Goal: Find contact information: Obtain details needed to contact an individual or organization

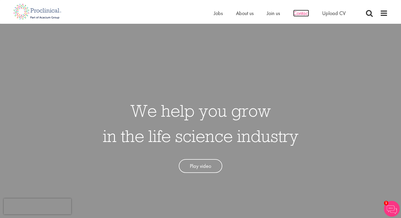
click at [303, 11] on span "Contact" at bounding box center [301, 13] width 16 height 7
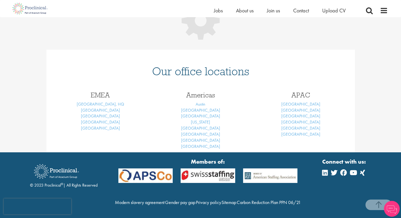
scroll to position [101, 0]
click at [104, 101] on link "[GEOGRAPHIC_DATA], HQ" at bounding box center [100, 104] width 47 height 6
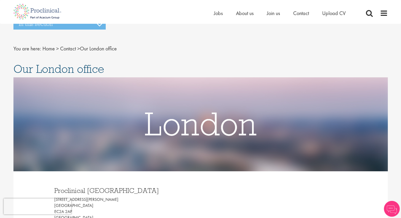
drag, startPoint x: 62, startPoint y: 138, endPoint x: 123, endPoint y: 134, distance: 61.6
copy p "+44 207 437 6824"
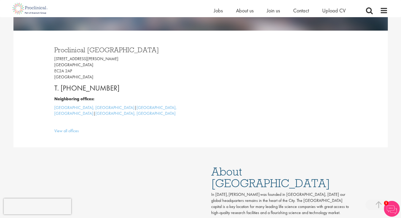
scroll to position [79, 0]
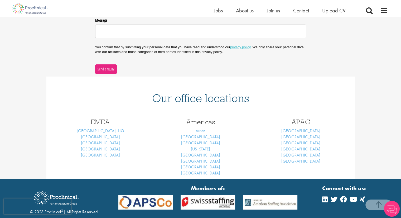
scroll to position [180, 0]
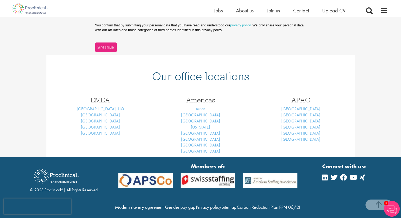
click at [388, 9] on div "Home Jobs About us Join us Contact Upload CV" at bounding box center [200, 8] width 382 height 17
click at [384, 11] on span at bounding box center [384, 11] width 8 height 8
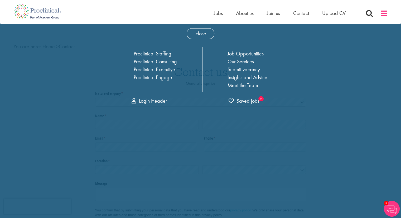
scroll to position [0, 0]
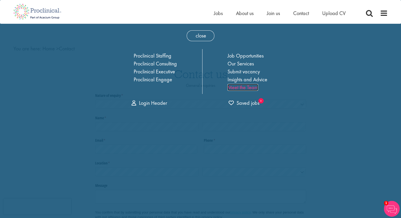
click at [245, 89] on link "Meet the Team" at bounding box center [243, 87] width 31 height 7
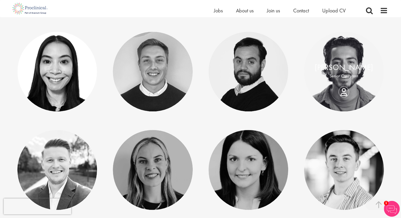
scroll to position [607, 0]
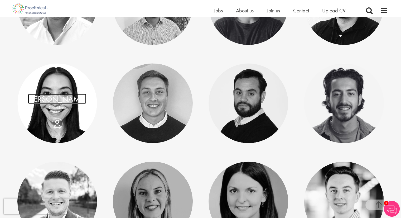
click at [46, 97] on link "Pamela Phoumavong" at bounding box center [57, 99] width 58 height 10
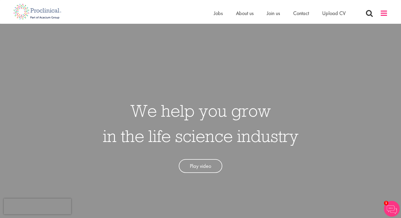
click at [386, 15] on span at bounding box center [384, 13] width 8 height 8
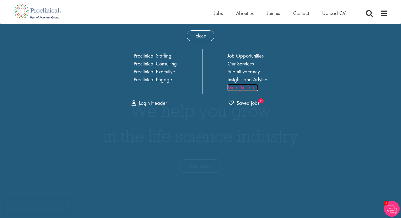
click at [250, 87] on link "Meet the Team" at bounding box center [243, 87] width 31 height 7
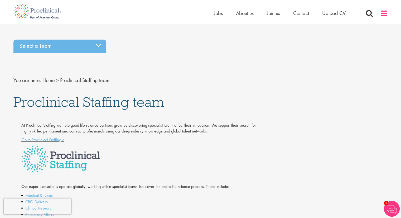
click at [387, 15] on span at bounding box center [384, 13] width 8 height 8
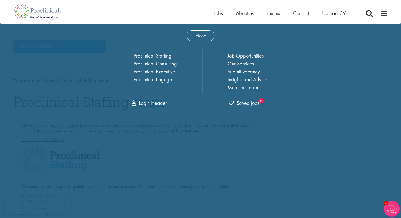
click at [378, 15] on div "Home Jobs About us Join us Contact Upload CV" at bounding box center [301, 14] width 174 height 11
click at [387, 14] on span at bounding box center [384, 13] width 8 height 8
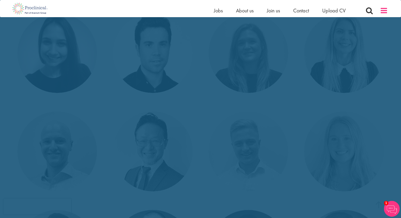
click at [382, 11] on span at bounding box center [384, 11] width 8 height 8
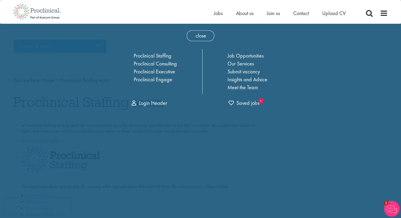
click at [386, 4] on div "Home Jobs About us Join us Contact Upload CV" at bounding box center [198, 10] width 379 height 20
click at [212, 37] on span "close" at bounding box center [201, 35] width 28 height 11
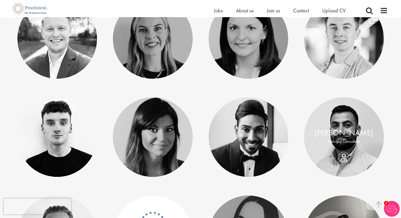
scroll to position [791, 0]
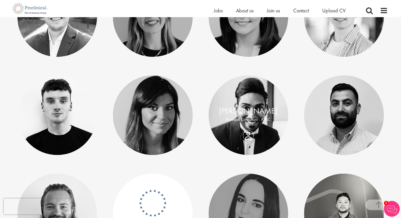
click at [247, 125] on div "Jason Nathan Principal Consultant - APAC" at bounding box center [249, 115] width 80 height 20
click at [249, 125] on div "Jason Nathan Principal Consultant - APAC" at bounding box center [249, 115] width 80 height 20
click at [244, 143] on link at bounding box center [249, 115] width 80 height 80
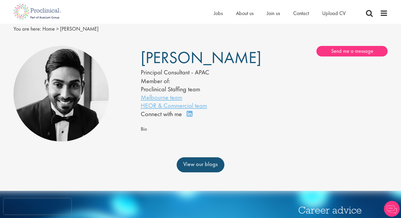
scroll to position [132, 0]
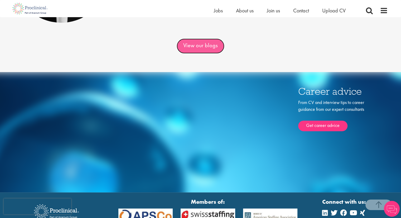
click at [212, 49] on link "View our blogs" at bounding box center [201, 46] width 48 height 15
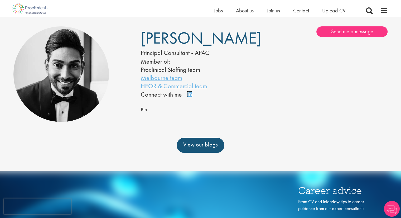
click at [188, 97] on link "Connect on LinkedIn" at bounding box center [191, 97] width 9 height 0
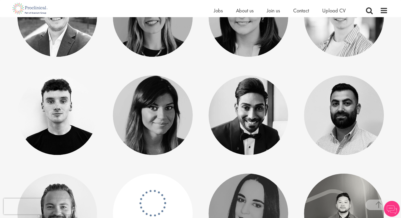
scroll to position [923, 0]
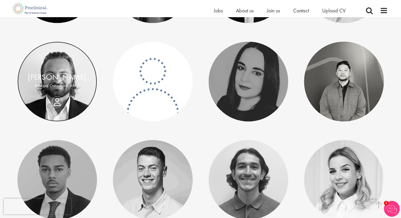
click at [62, 97] on link at bounding box center [57, 81] width 80 height 80
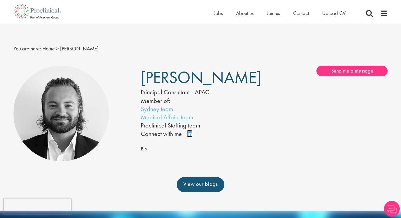
click at [191, 136] on link "Connect on LinkedIn" at bounding box center [191, 136] width 9 height 0
